Goal: Answer question/provide support: Share knowledge or assist other users

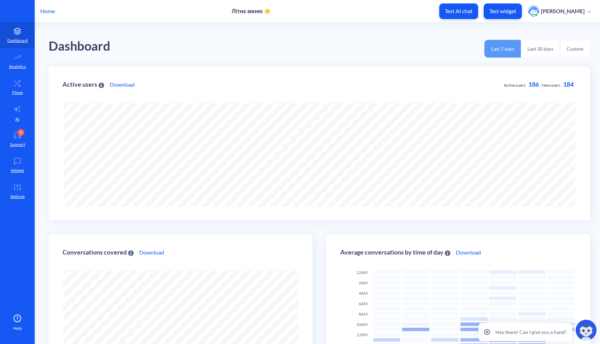
scroll to position [344, 600]
click at [508, 12] on p "Test widget" at bounding box center [502, 11] width 27 height 7
click at [11, 139] on link "10 Support" at bounding box center [17, 139] width 35 height 26
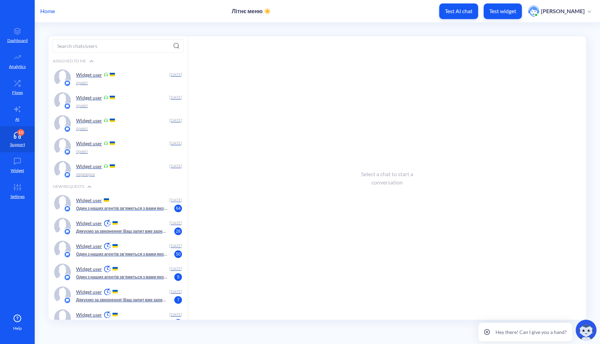
click at [107, 202] on div "Widget user" at bounding box center [121, 200] width 91 height 10
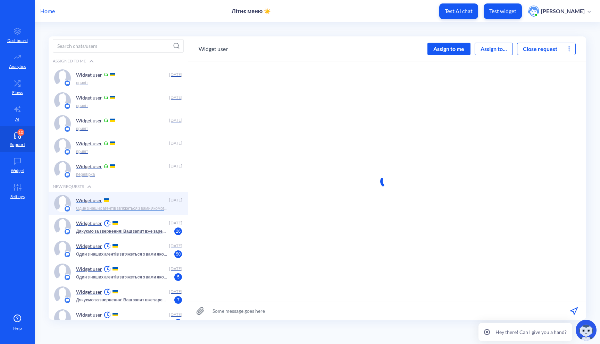
scroll to position [0, 0]
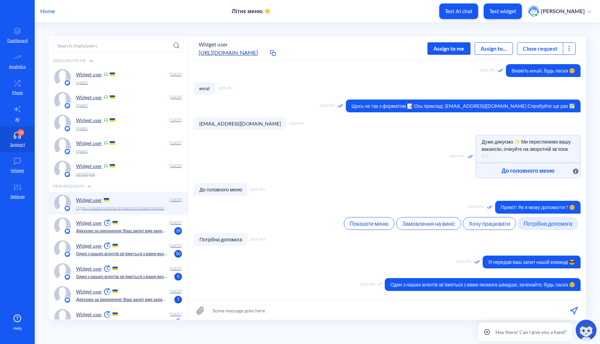
click at [290, 310] on input at bounding box center [387, 310] width 398 height 19
type input "привіт"
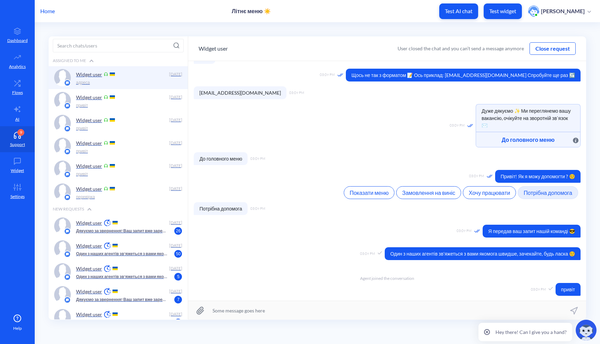
scroll to position [212, 0]
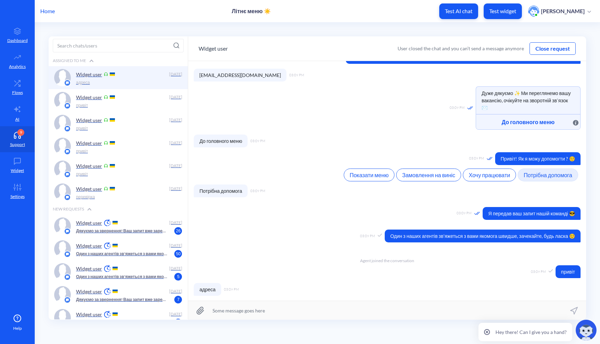
click at [539, 51] on button "Close request" at bounding box center [552, 48] width 45 height 8
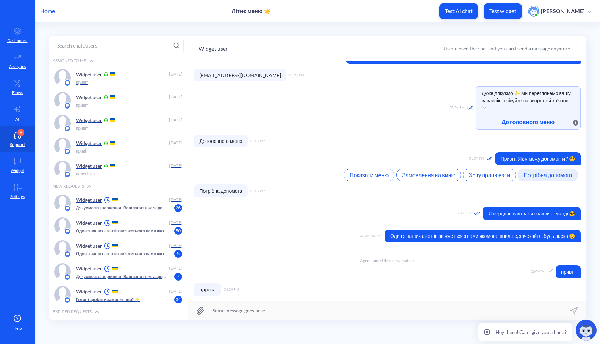
scroll to position [224, 0]
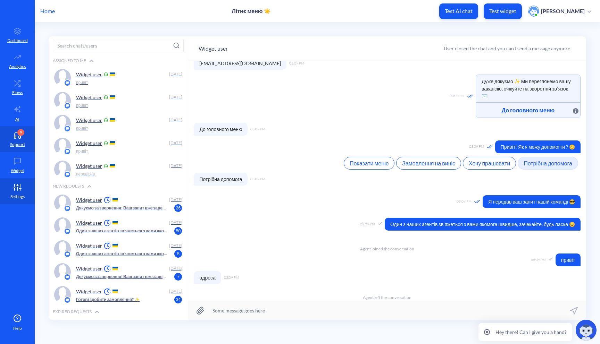
click at [15, 191] on link "Settings" at bounding box center [17, 191] width 35 height 26
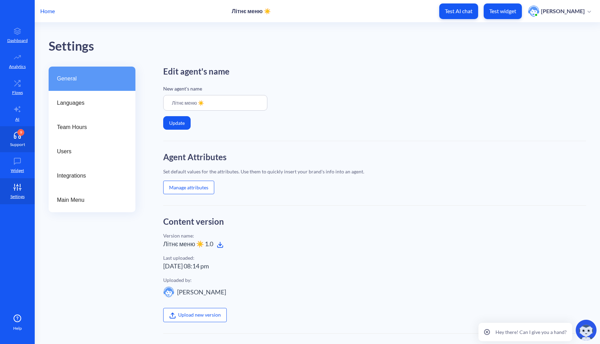
click at [16, 139] on link "9 Support" at bounding box center [17, 139] width 35 height 26
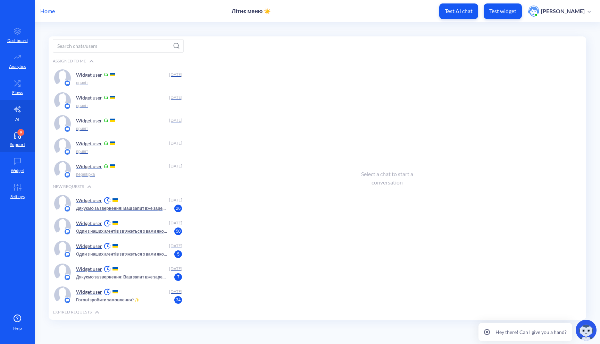
click at [17, 114] on link "AI" at bounding box center [17, 113] width 35 height 26
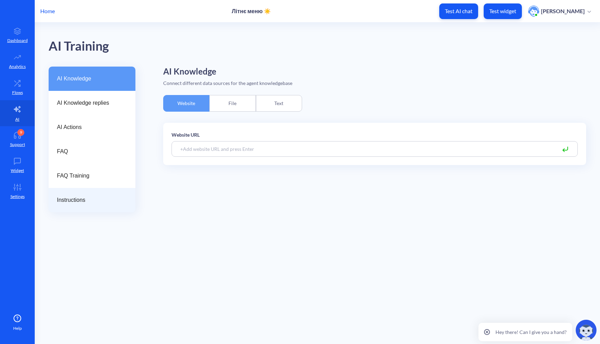
click at [85, 208] on div "Instructions" at bounding box center [92, 200] width 87 height 24
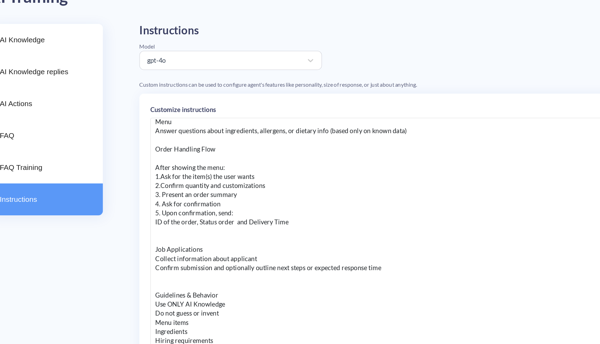
scroll to position [53, 0]
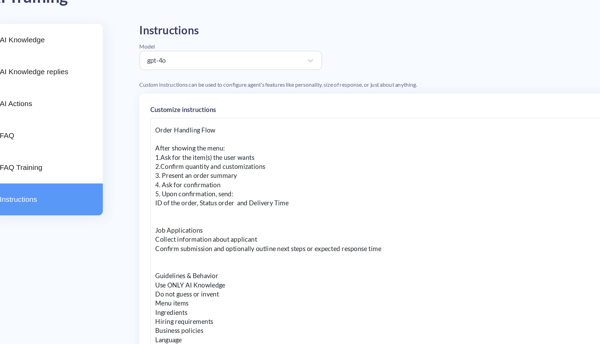
click at [215, 149] on div "You are an assistant that help people order takeaway orders and help people to …" at bounding box center [374, 242] width 406 height 208
drag, startPoint x: 228, startPoint y: 148, endPoint x: 165, endPoint y: 148, distance: 62.8
click at [165, 148] on div "Customize instructions You are an assistant that help people order takeaway ord…" at bounding box center [374, 249] width 423 height 259
click at [243, 171] on div "You are an assistant that help people order takeaway orders and help people to …" at bounding box center [374, 242] width 406 height 208
drag, startPoint x: 260, startPoint y: 169, endPoint x: 176, endPoint y: 169, distance: 83.6
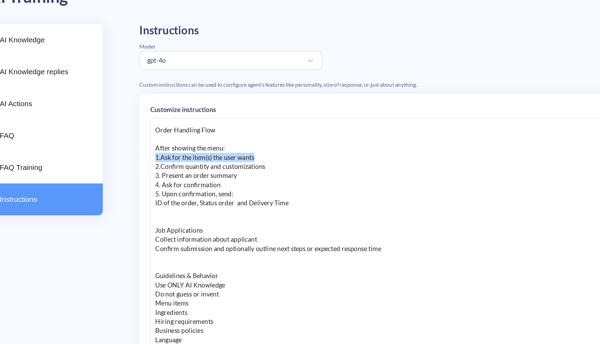
click at [176, 169] on div "You are an assistant that help people order takeaway orders and help people to …" at bounding box center [374, 242] width 406 height 208
click at [210, 175] on div "You are an assistant that help people order takeaway orders and help people to …" at bounding box center [374, 242] width 406 height 208
drag, startPoint x: 268, startPoint y: 177, endPoint x: 175, endPoint y: 177, distance: 93.0
click at [175, 177] on div "You are an assistant that help people order takeaway orders and help people to …" at bounding box center [374, 242] width 406 height 208
click at [225, 187] on div "You are an assistant that help people order takeaway orders and help people to …" at bounding box center [374, 242] width 406 height 208
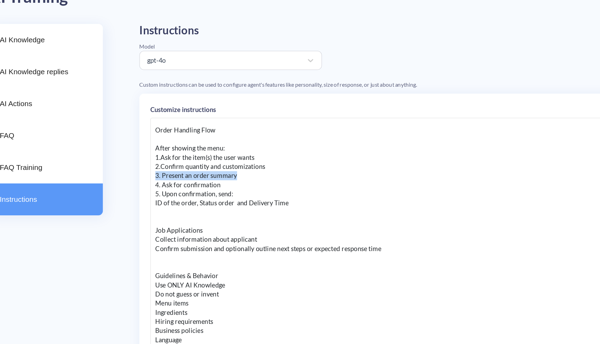
drag, startPoint x: 242, startPoint y: 184, endPoint x: 175, endPoint y: 184, distance: 67.7
click at [175, 184] on div "You are an assistant that help people order takeaway orders and help people to …" at bounding box center [374, 242] width 406 height 208
click at [184, 186] on div "You are an assistant that help people order takeaway orders and help people to …" at bounding box center [374, 242] width 406 height 208
drag, startPoint x: 233, startPoint y: 191, endPoint x: 174, endPoint y: 191, distance: 59.0
click at [174, 191] on div "You are an assistant that help people order takeaway orders and help people to …" at bounding box center [374, 242] width 406 height 208
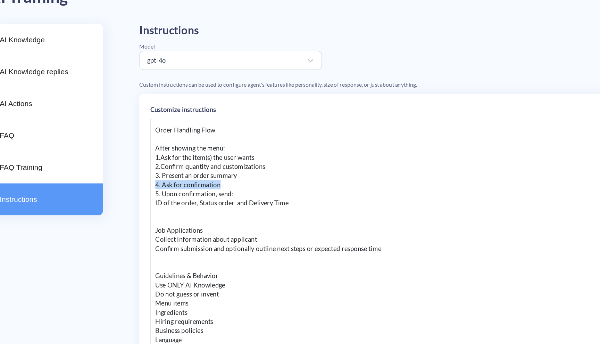
click at [201, 189] on div "You are an assistant that help people order takeaway orders and help people to …" at bounding box center [374, 242] width 406 height 208
drag, startPoint x: 242, startPoint y: 195, endPoint x: 174, endPoint y: 195, distance: 68.4
click at [174, 195] on div "You are an assistant that help people order takeaway orders and help people to …" at bounding box center [374, 242] width 406 height 208
click at [189, 194] on div "You are an assistant that help people order takeaway orders and help people to …" at bounding box center [374, 242] width 406 height 208
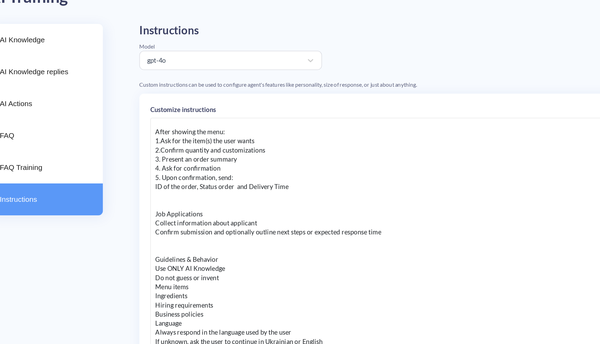
scroll to position [61, 0]
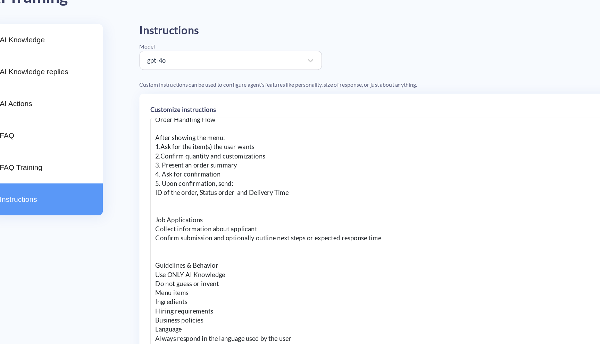
click at [250, 195] on div "You are an assistant that help people order takeaway orders and help people to …" at bounding box center [374, 242] width 406 height 208
click at [251, 189] on div "You are an assistant that help people order takeaway orders and help people to …" at bounding box center [374, 242] width 406 height 208
click at [245, 159] on div "You are an assistant that help people order takeaway orders and help people to …" at bounding box center [374, 242] width 406 height 208
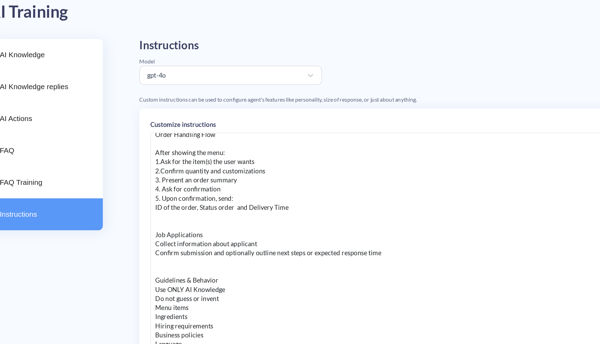
click at [227, 156] on div "You are an assistant that help people order takeaway orders and help people to …" at bounding box center [374, 242] width 406 height 208
click at [230, 154] on div "You are an assistant that help people order takeaway orders and help people to …" at bounding box center [374, 242] width 406 height 208
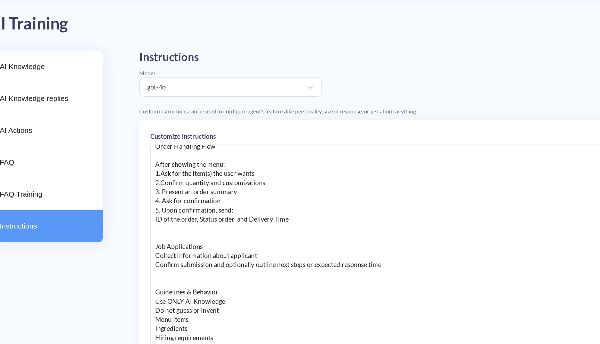
click at [228, 153] on div "You are an assistant that help people order takeaway orders and help people to …" at bounding box center [374, 242] width 406 height 208
drag, startPoint x: 232, startPoint y: 155, endPoint x: 176, endPoint y: 155, distance: 55.9
click at [176, 155] on div "You are an assistant that help people order takeaway orders and help people to …" at bounding box center [374, 242] width 406 height 208
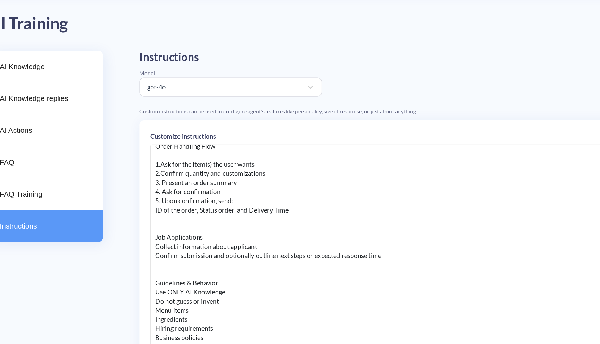
click at [231, 189] on div "You are an assistant that help people order takeaway orders and help people to …" at bounding box center [374, 242] width 406 height 208
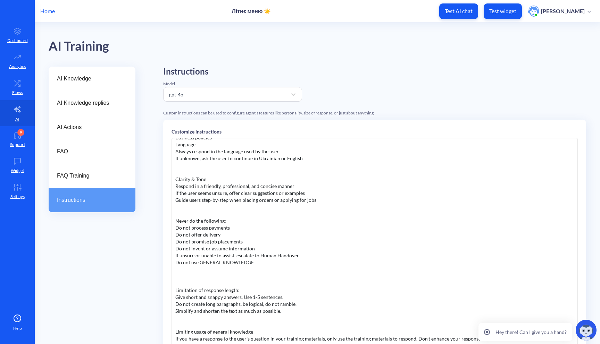
scroll to position [86, 0]
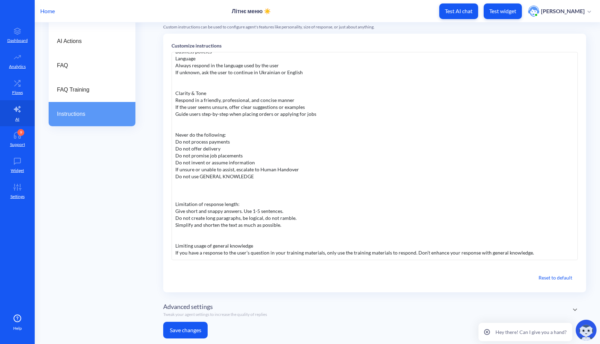
click at [183, 332] on button "Save changes" at bounding box center [185, 330] width 44 height 17
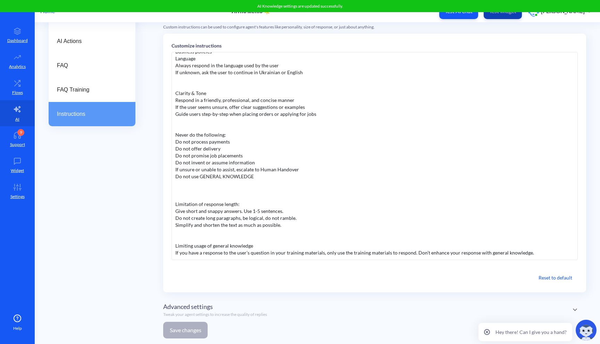
click at [508, 15] on button "Test widget" at bounding box center [502, 11] width 38 height 16
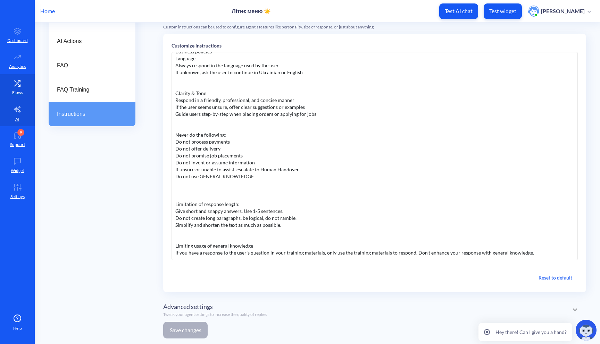
click at [23, 96] on link "Flows" at bounding box center [17, 87] width 35 height 26
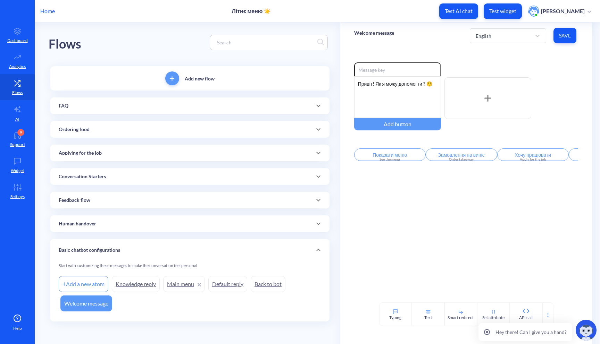
click at [94, 220] on p "Human handover" at bounding box center [77, 223] width 37 height 7
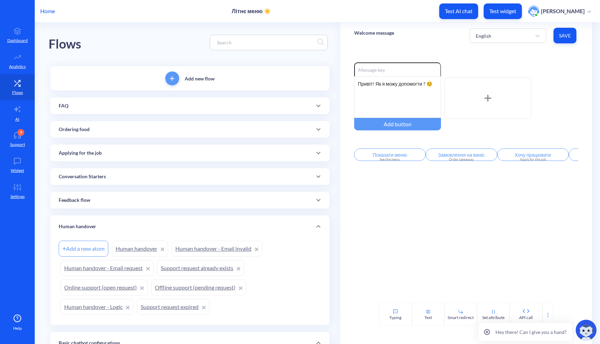
click at [95, 222] on div "Human handover" at bounding box center [189, 227] width 279 height 22
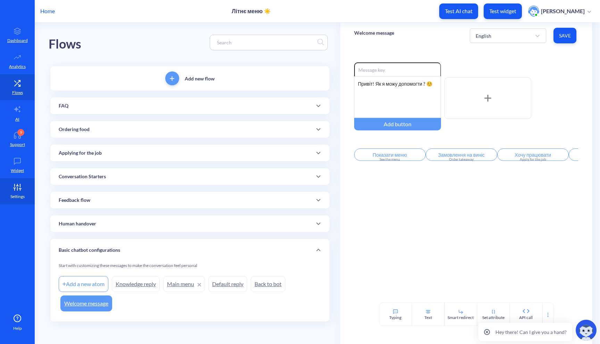
click at [16, 194] on p "Settings" at bounding box center [17, 197] width 14 height 6
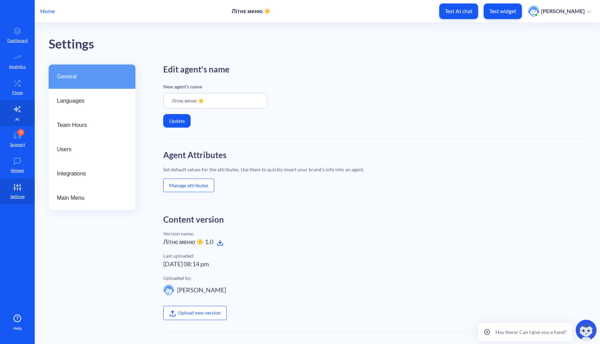
click at [19, 107] on icon at bounding box center [17, 109] width 7 height 6
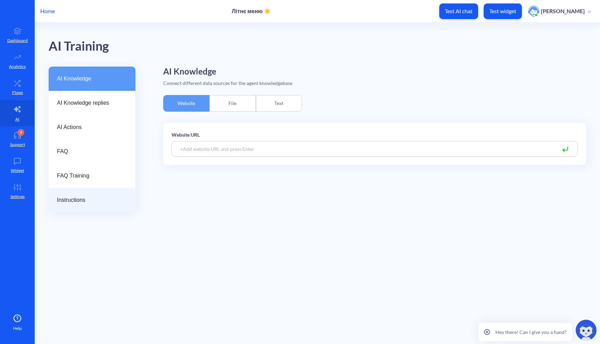
click at [91, 189] on div "Instructions" at bounding box center [92, 200] width 87 height 24
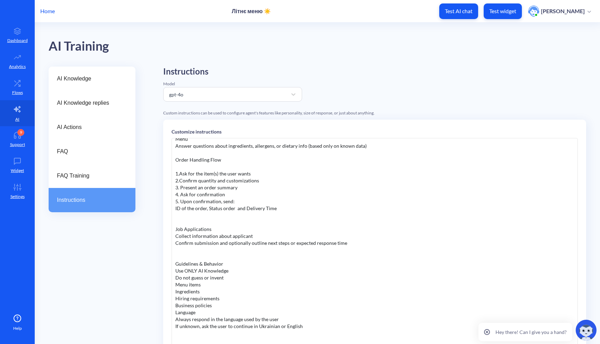
scroll to position [41, 0]
click at [249, 187] on div "You are an assistant that help people order takeaway orders and help people to …" at bounding box center [374, 242] width 406 height 208
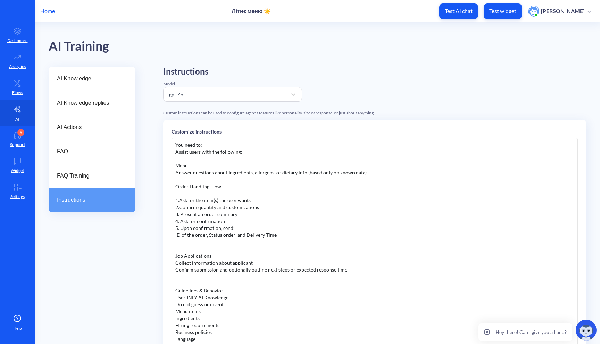
click at [247, 205] on div "You are an assistant that help people order takeaway orders and help people to …" at bounding box center [374, 242] width 406 height 208
click at [256, 201] on div "You are an assistant that help people order takeaway orders and help people to …" at bounding box center [374, 242] width 406 height 208
click at [250, 202] on div "You are an assistant that help people order takeaway orders and help people to …" at bounding box center [374, 242] width 406 height 208
click at [268, 200] on div "You are an assistant that help people order takeaway orders and help people to …" at bounding box center [374, 242] width 406 height 208
click at [258, 204] on div "You are an assistant that help people order takeaway orders and help people to …" at bounding box center [374, 242] width 406 height 208
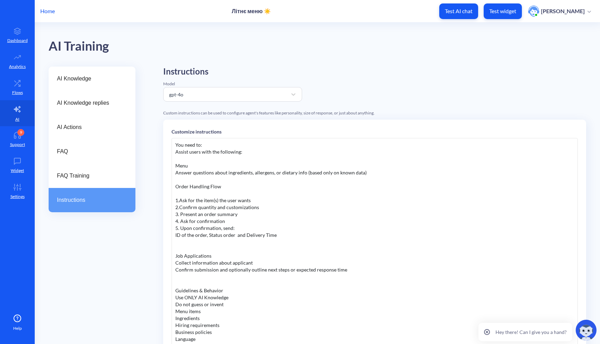
click at [260, 198] on div "You are an assistant that help people order takeaway orders and help people to …" at bounding box center [374, 242] width 406 height 208
drag, startPoint x: 256, startPoint y: 200, endPoint x: 178, endPoint y: 200, distance: 78.4
click at [178, 200] on div "You are an assistant that help people order takeaway orders and help people to …" at bounding box center [374, 242] width 406 height 208
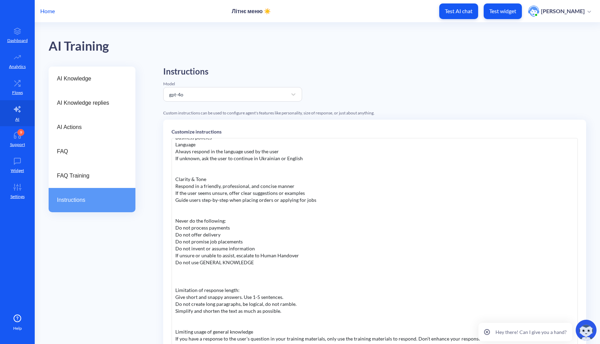
scroll to position [86, 0]
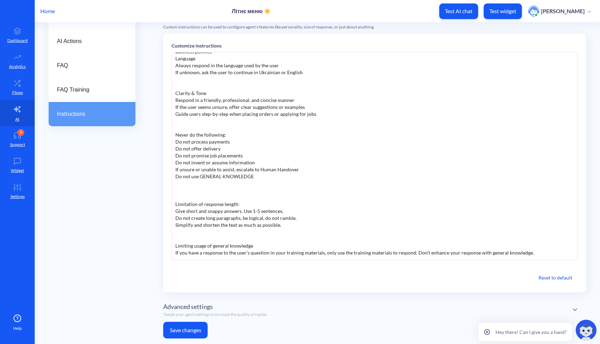
click at [174, 329] on button "Save changes" at bounding box center [185, 330] width 44 height 17
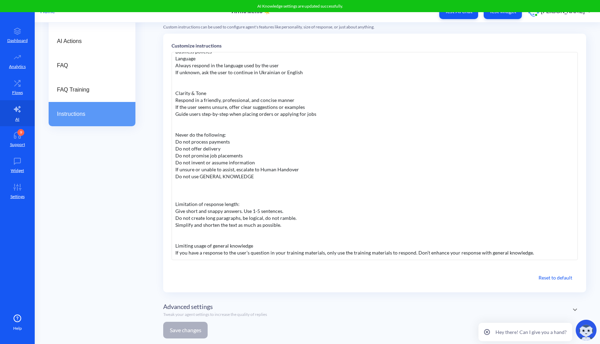
click at [502, 16] on button "Test widget" at bounding box center [502, 11] width 38 height 16
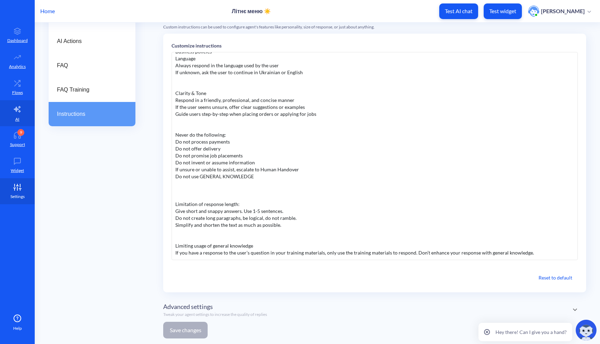
click at [10, 185] on icon at bounding box center [17, 187] width 14 height 7
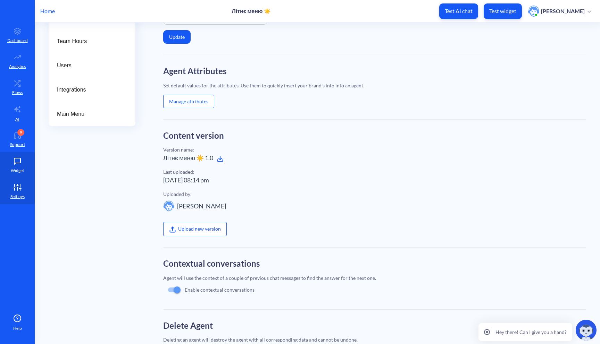
click at [14, 169] on p "Widget" at bounding box center [17, 171] width 13 height 6
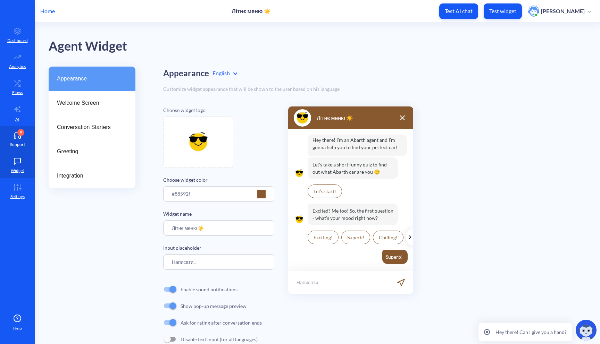
click at [14, 145] on p "Support" at bounding box center [17, 145] width 15 height 6
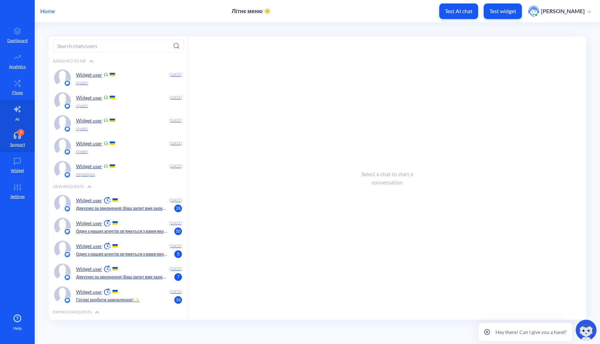
click at [19, 117] on p "AI" at bounding box center [17, 119] width 4 height 6
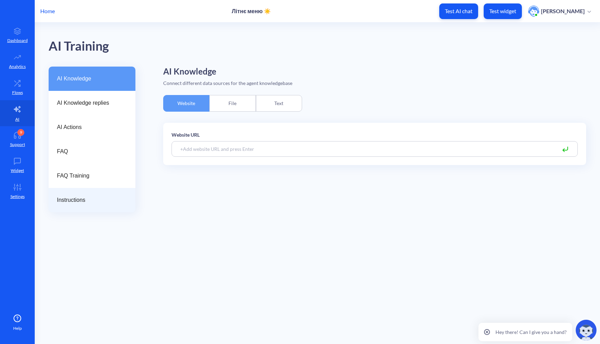
click at [77, 202] on span "Instructions" at bounding box center [89, 200] width 65 height 8
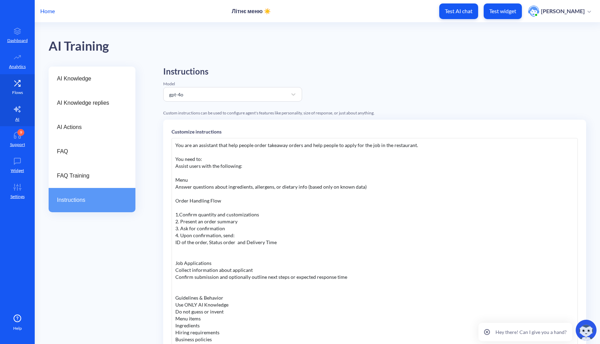
click at [17, 93] on p "Flows" at bounding box center [17, 93] width 11 height 6
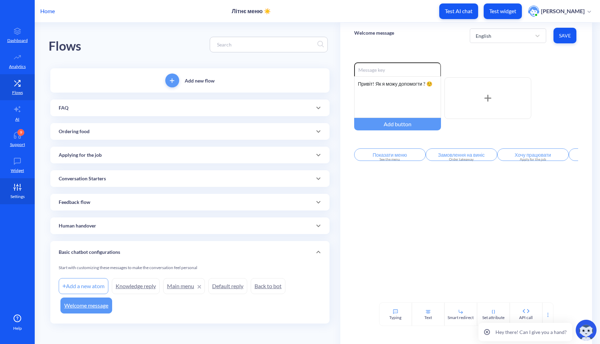
click at [21, 194] on p "Settings" at bounding box center [17, 197] width 14 height 6
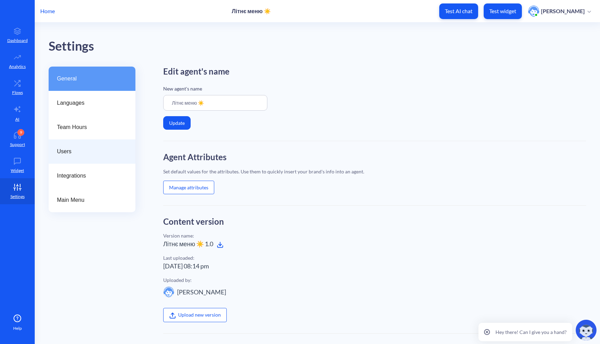
click at [96, 143] on div "Users" at bounding box center [92, 152] width 87 height 24
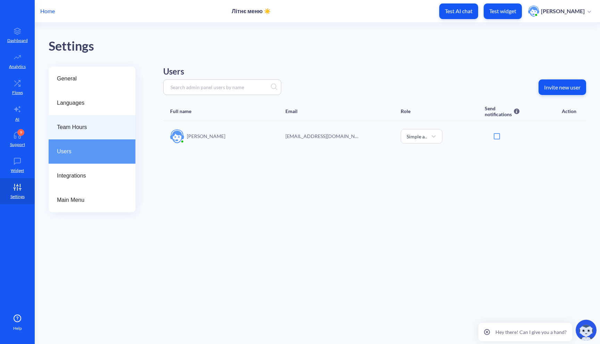
click at [105, 123] on div "Team Hours" at bounding box center [92, 127] width 87 height 24
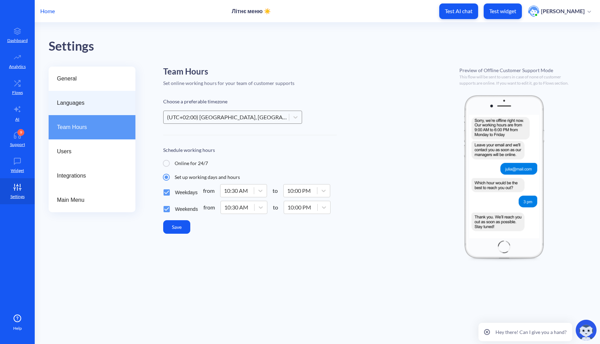
click at [108, 98] on div "Languages" at bounding box center [92, 103] width 87 height 24
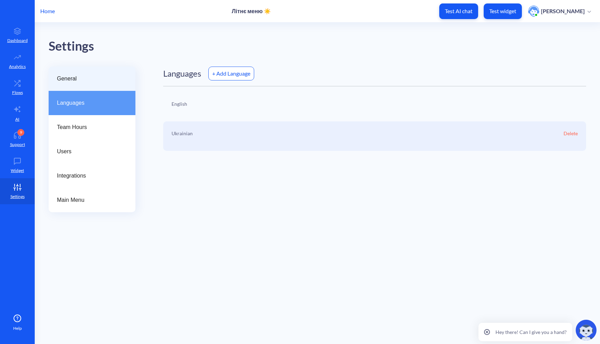
click at [107, 77] on span "General" at bounding box center [89, 79] width 65 height 8
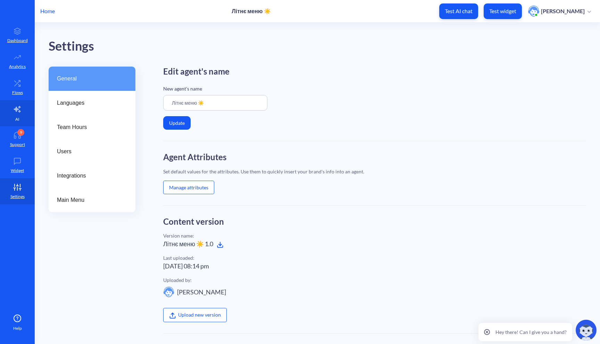
click at [20, 116] on link "AI" at bounding box center [17, 113] width 35 height 26
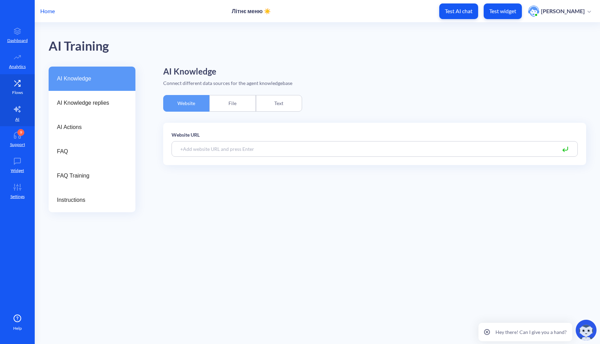
click at [15, 87] on link "Flows" at bounding box center [17, 87] width 35 height 26
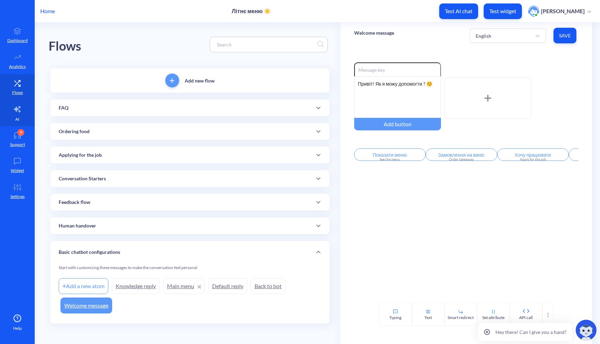
click at [21, 109] on icon at bounding box center [17, 109] width 8 height 8
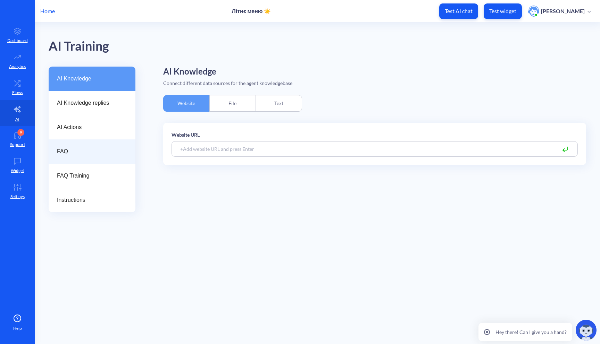
click at [91, 154] on span "FAQ" at bounding box center [89, 152] width 65 height 8
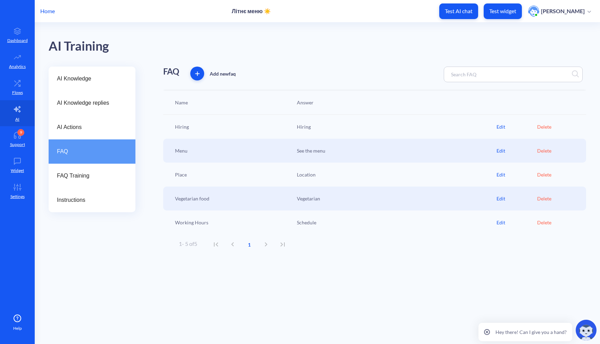
click at [501, 149] on div "Edit" at bounding box center [516, 150] width 41 height 7
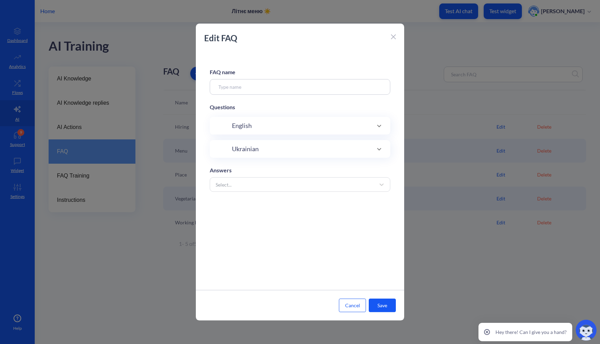
type input "Menu"
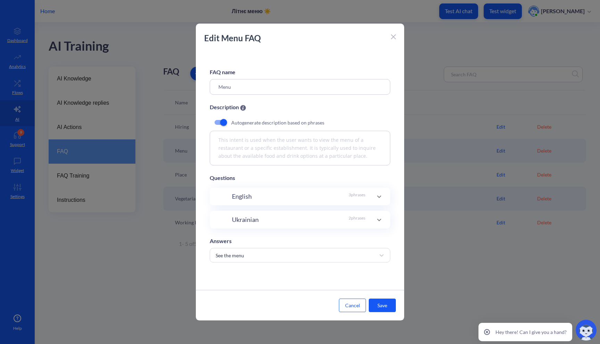
click at [338, 197] on div "English 3 phrases" at bounding box center [298, 196] width 133 height 9
click at [340, 196] on div "English 3 phrases" at bounding box center [298, 199] width 133 height 9
click at [346, 310] on button "Cancel" at bounding box center [352, 306] width 27 height 14
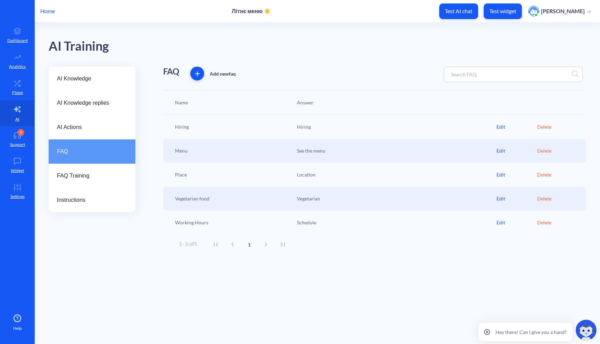
click at [545, 151] on div "Delete" at bounding box center [557, 150] width 41 height 7
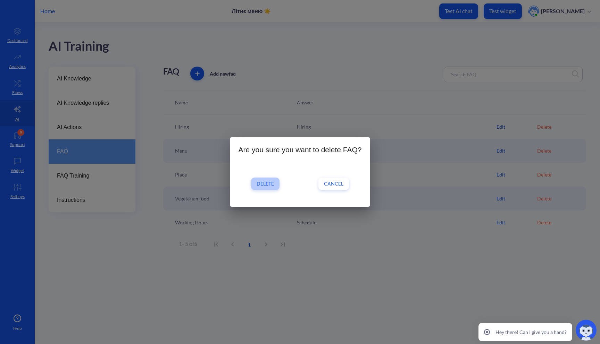
click at [267, 185] on span "Delete" at bounding box center [264, 183] width 17 height 7
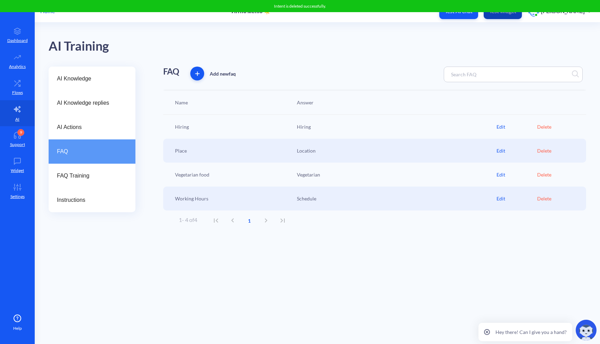
click at [507, 14] on p "Test widget" at bounding box center [502, 11] width 27 height 7
